Goal: Information Seeking & Learning: Learn about a topic

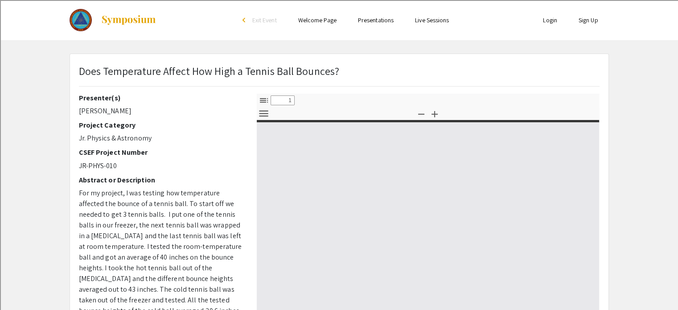
select select "custom"
type input "0"
select select "custom"
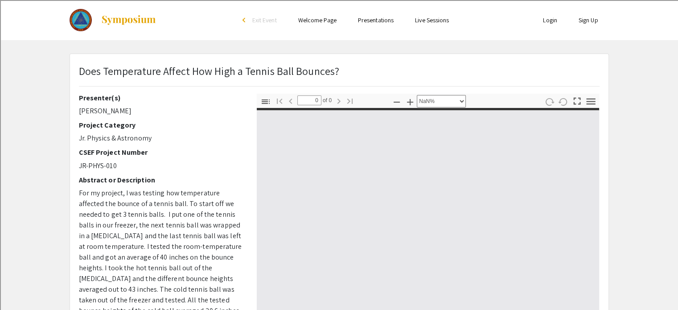
type input "1"
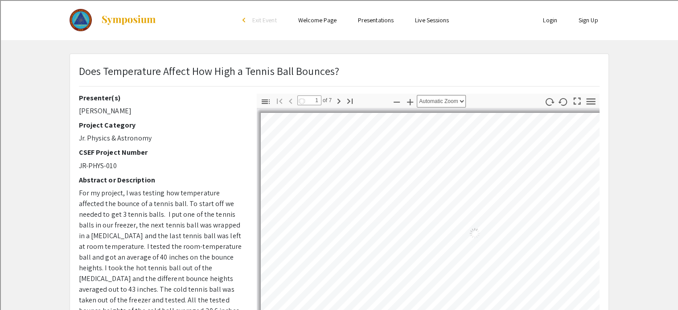
select select "auto"
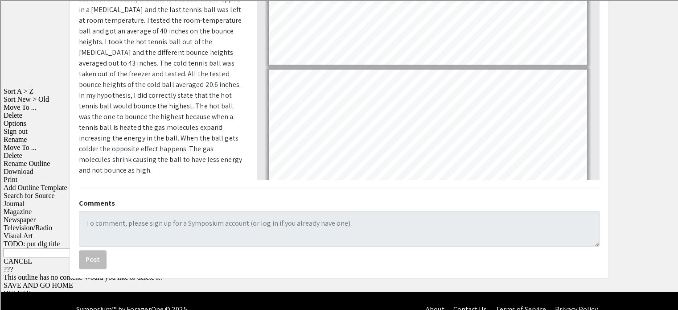
scroll to position [225, 0]
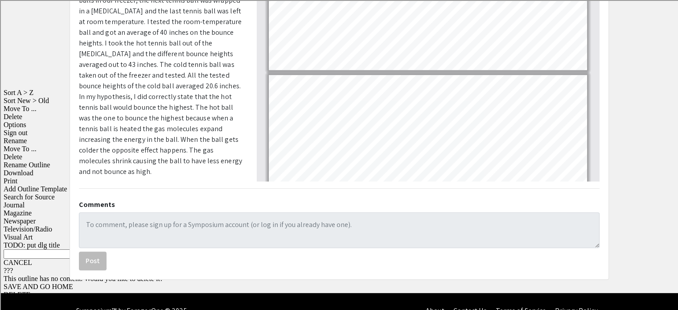
scroll to position [951, 0]
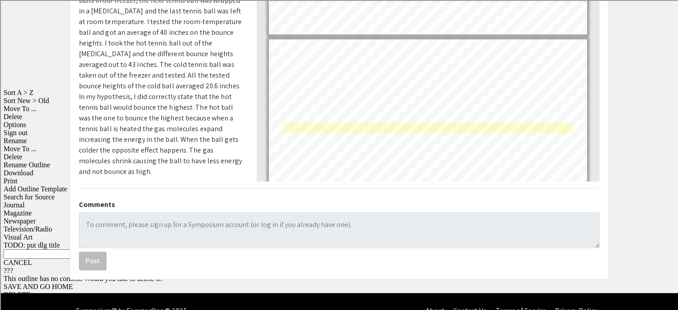
type input "7"
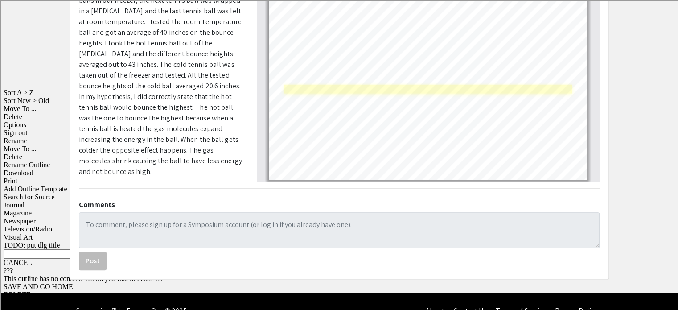
scroll to position [990, 0]
click at [381, 85] on link "Page 7" at bounding box center [428, 88] width 288 height 10
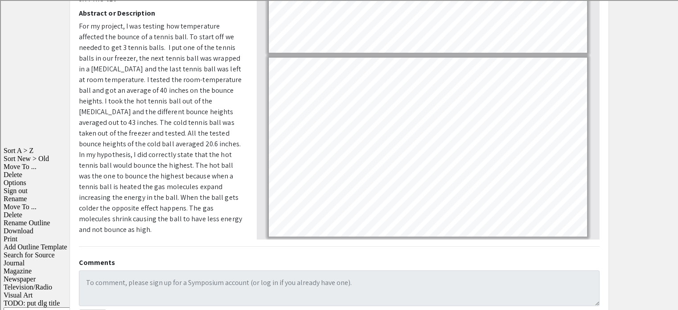
scroll to position [166, 0]
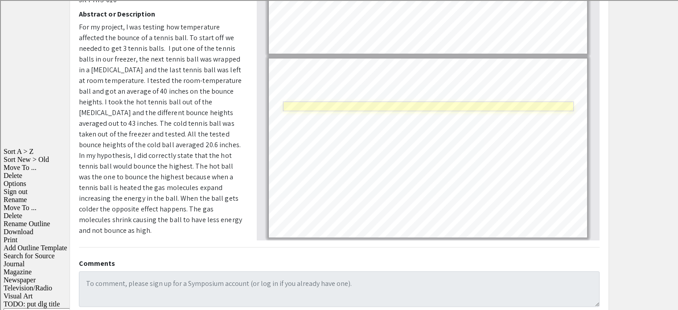
click at [408, 104] on link "Page 7" at bounding box center [428, 106] width 291 height 10
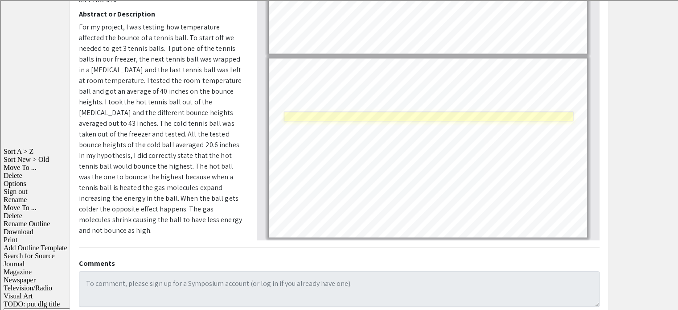
click at [417, 116] on link "Page 7" at bounding box center [427, 116] width 289 height 10
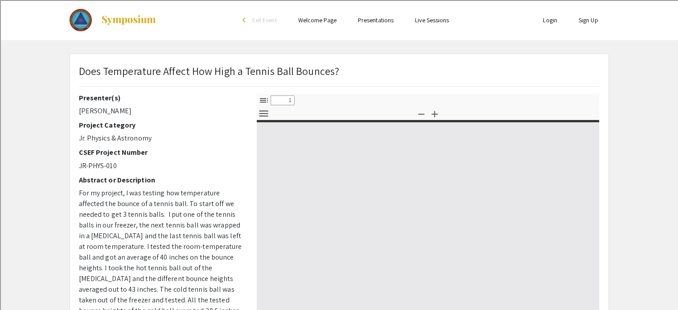
select select "custom"
type input "0"
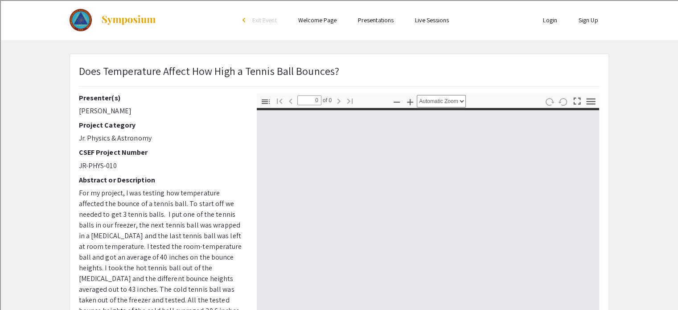
select select "custom"
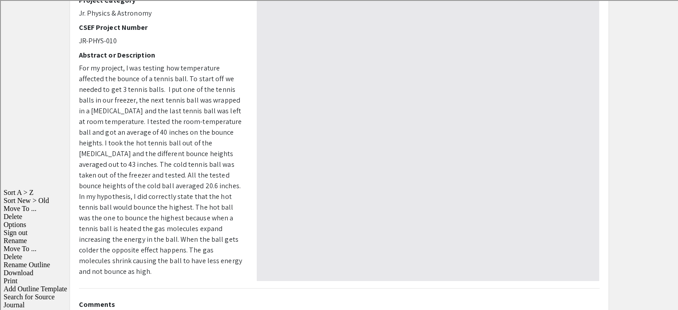
type input "1"
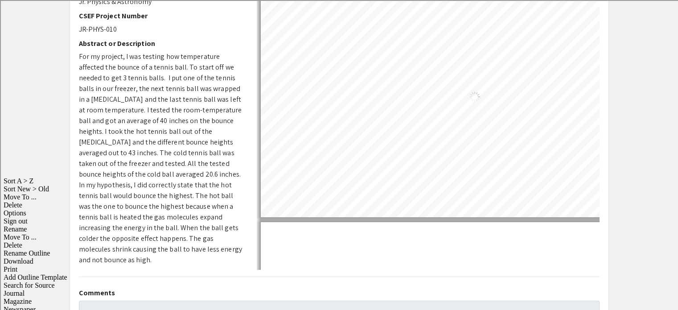
select select "auto"
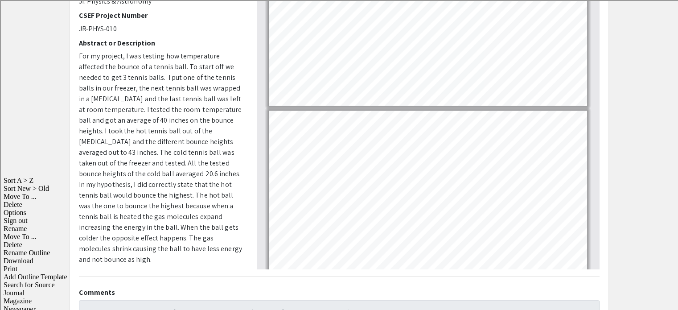
type input "7"
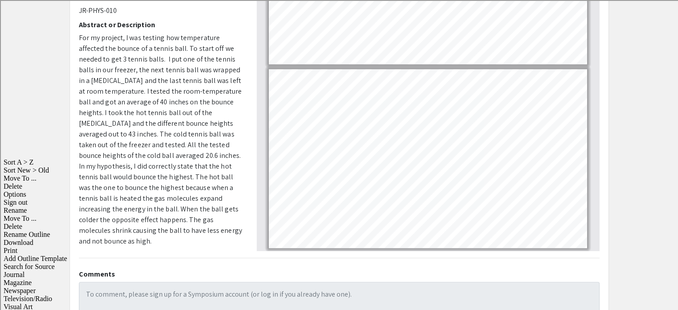
scroll to position [159, 0]
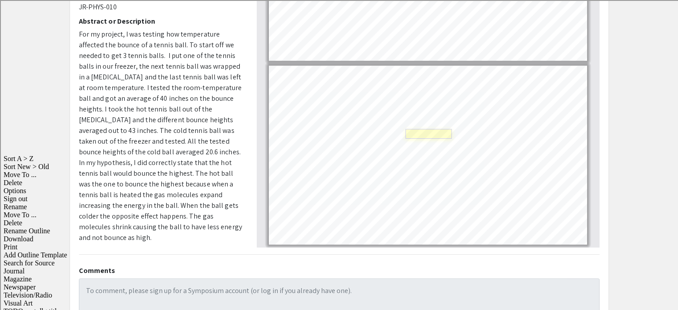
click at [424, 136] on link "Page 7" at bounding box center [428, 134] width 46 height 10
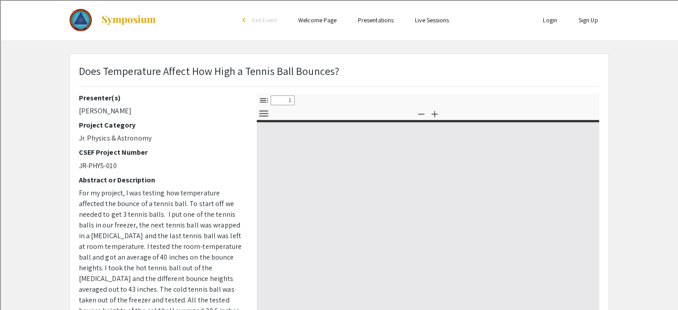
select select "custom"
type input "0"
select select "custom"
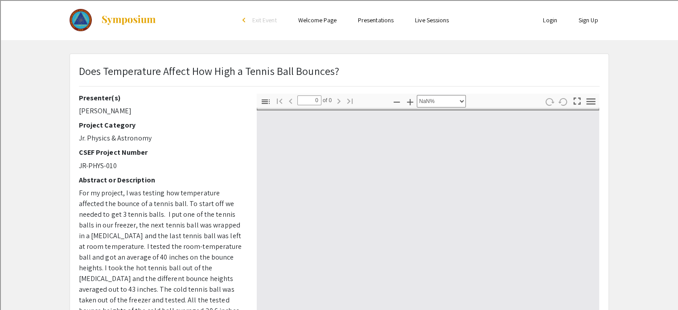
type input "1"
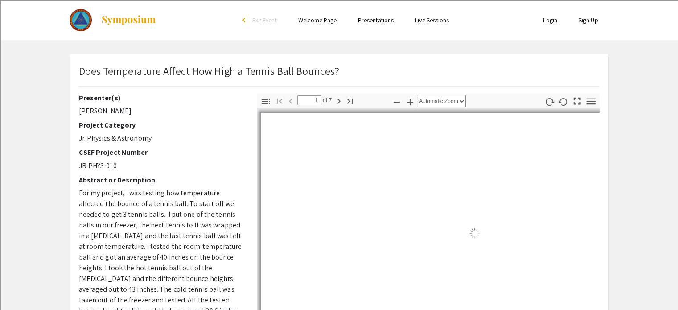
select select "auto"
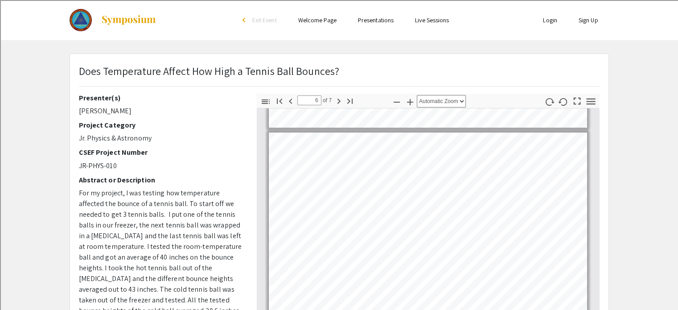
type input "7"
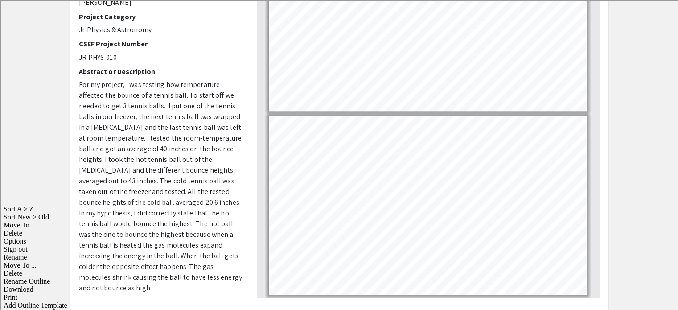
scroll to position [111, 0]
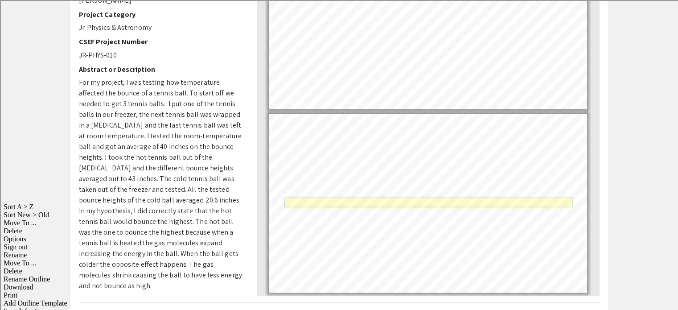
click at [386, 200] on link "Page 7" at bounding box center [428, 202] width 288 height 10
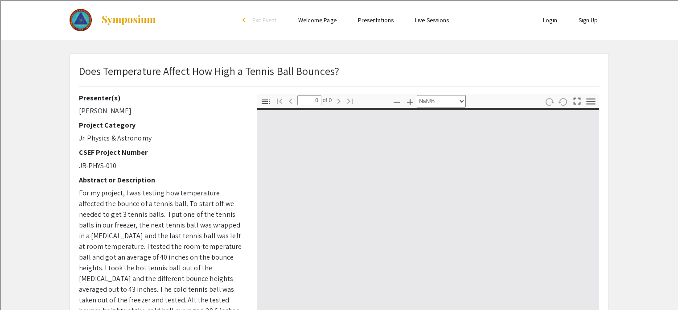
select select "custom"
type input "1"
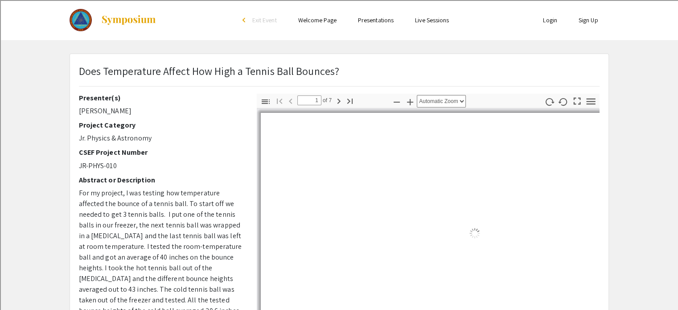
select select "auto"
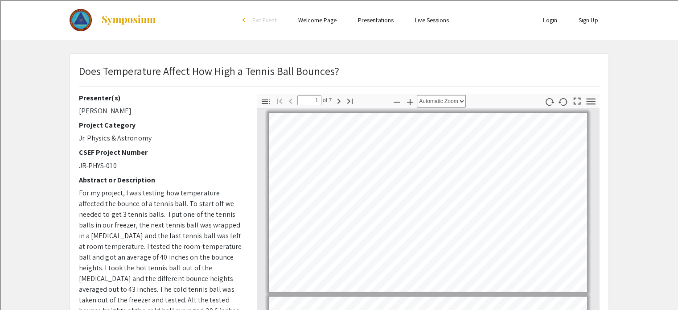
scroll to position [1, 0]
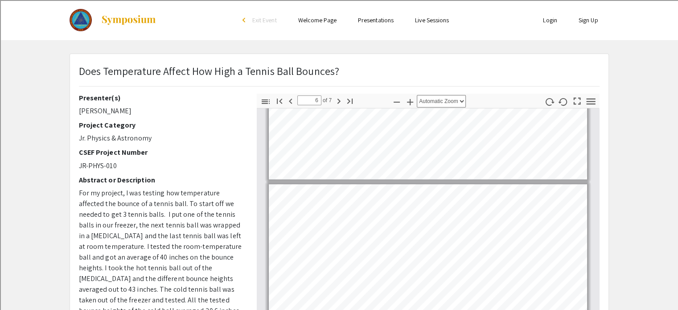
type input "7"
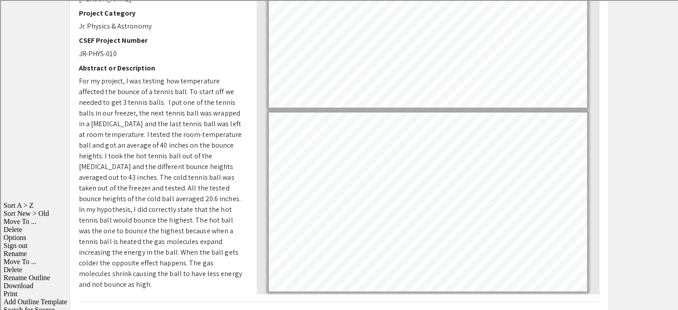
scroll to position [112, 0]
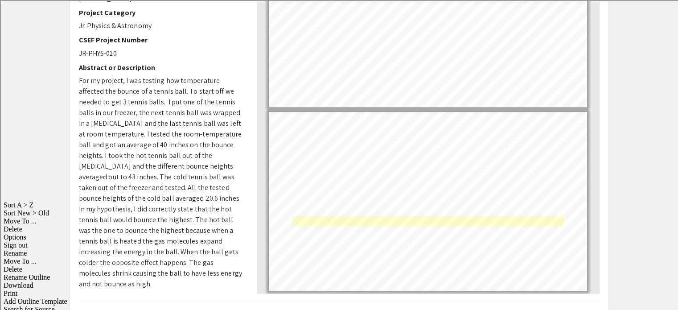
select select "page-width"
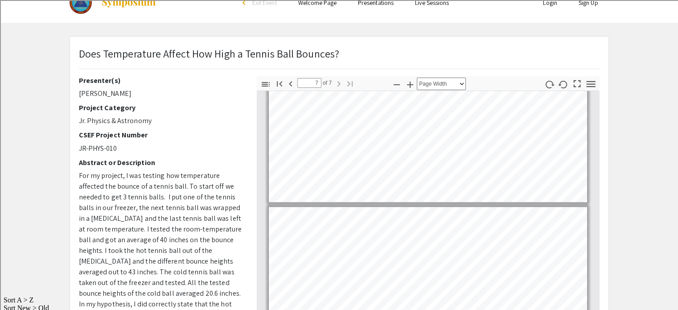
scroll to position [0, 0]
